Goal: Information Seeking & Learning: Learn about a topic

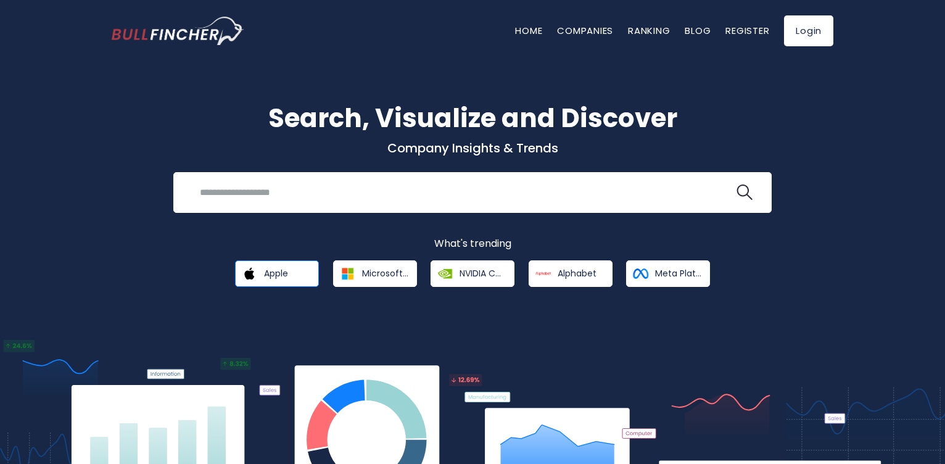
click at [274, 273] on span "Apple" at bounding box center [276, 273] width 24 height 11
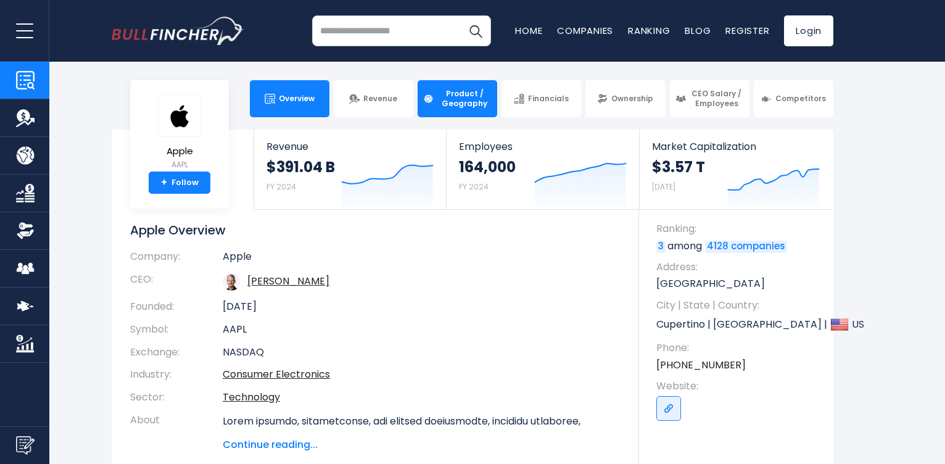
click at [444, 100] on span "Product / Geography" at bounding box center [464, 98] width 54 height 19
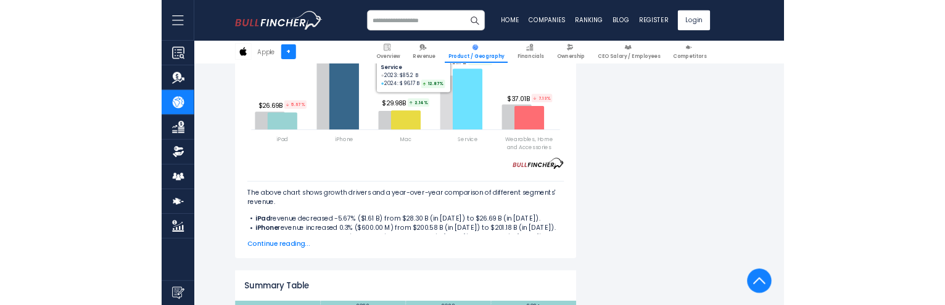
scroll to position [1702, 0]
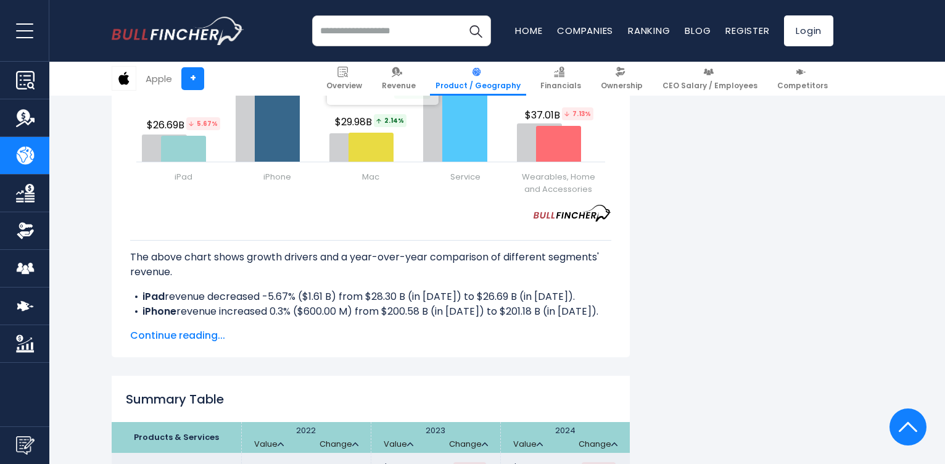
click at [171, 340] on span "Continue reading..." at bounding box center [370, 335] width 481 height 15
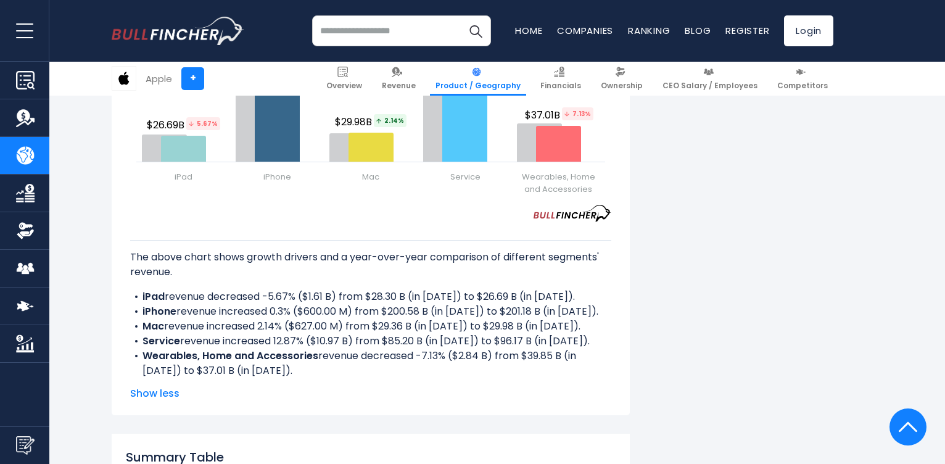
click at [156, 394] on span "Show less" at bounding box center [370, 393] width 481 height 15
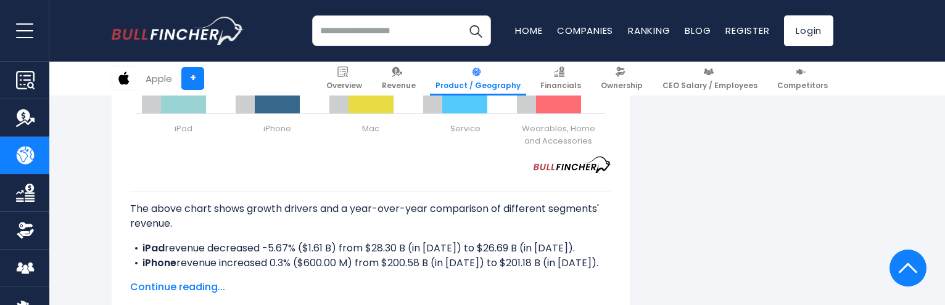
scroll to position [1776, 0]
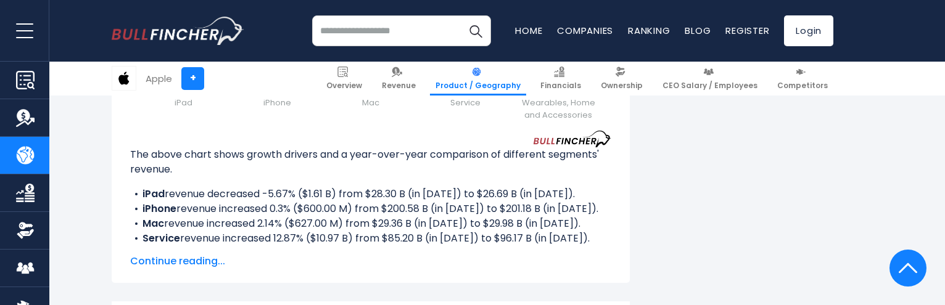
click at [174, 263] on span "Continue reading..." at bounding box center [370, 261] width 481 height 15
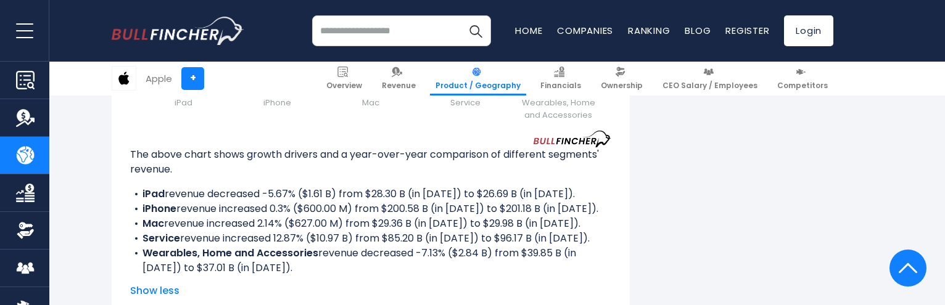
click at [153, 292] on span "Show less" at bounding box center [370, 291] width 481 height 15
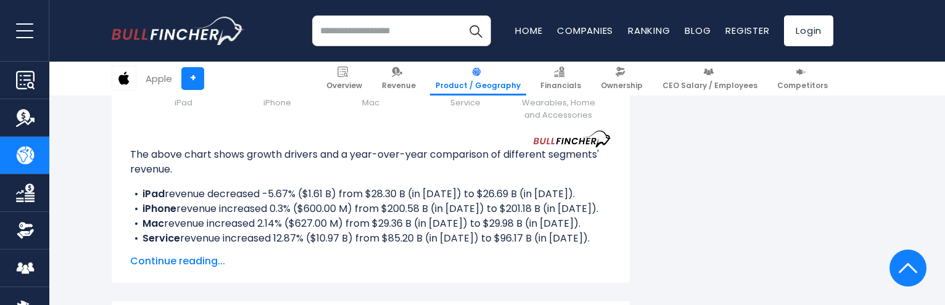
click at [168, 262] on span "Continue reading..." at bounding box center [370, 261] width 481 height 15
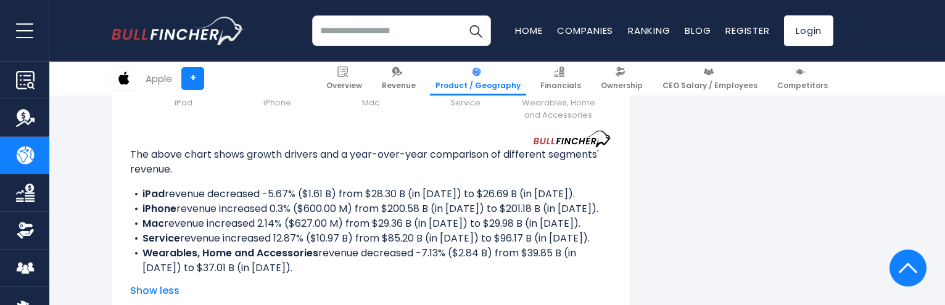
click at [149, 292] on span "Show less" at bounding box center [370, 291] width 481 height 15
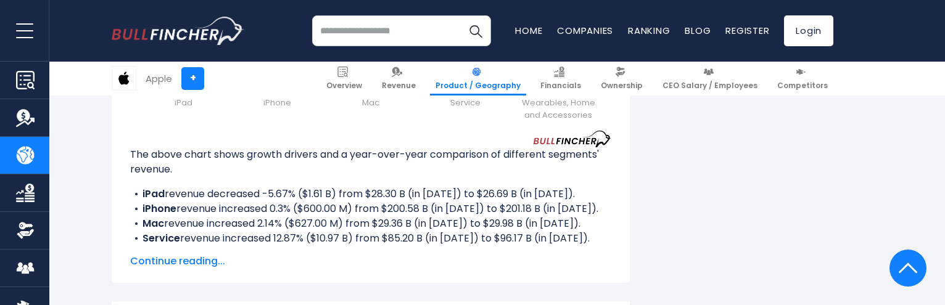
click at [170, 258] on span "Continue reading..." at bounding box center [370, 261] width 481 height 15
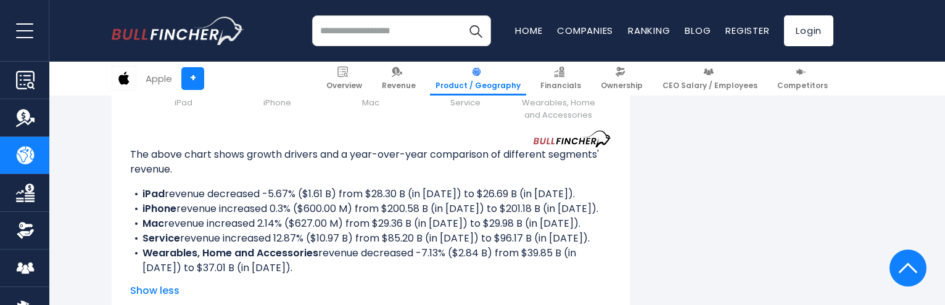
click at [155, 289] on span "Show less" at bounding box center [370, 291] width 481 height 15
